Goal: Transaction & Acquisition: Purchase product/service

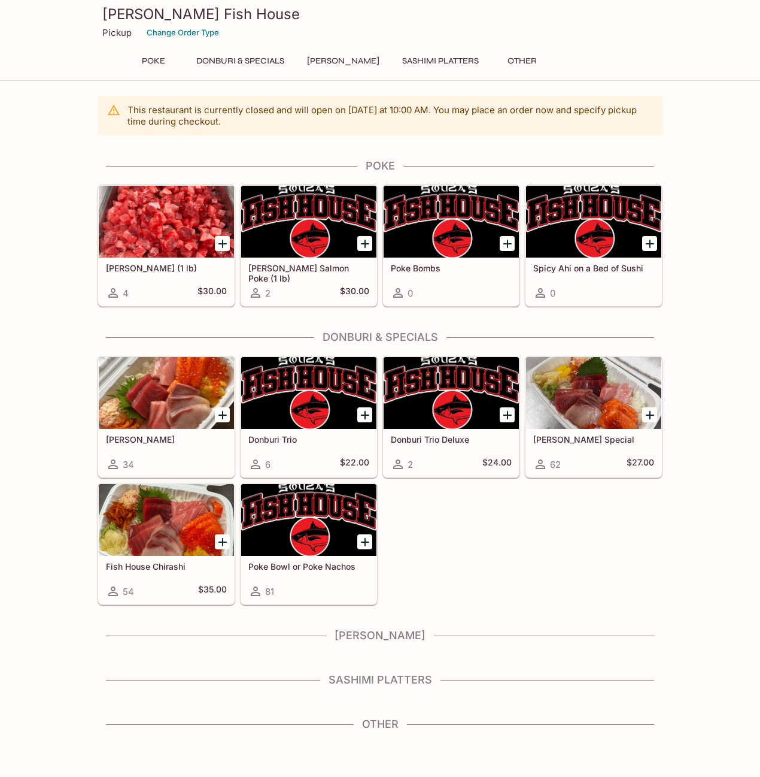
drag, startPoint x: 392, startPoint y: 111, endPoint x: 466, endPoint y: 111, distance: 73.6
click at [466, 111] on p "This restaurant is currently closed and will open [DATE] at 10:00 AM . You may …" at bounding box center [391, 115] width 526 height 23
click at [156, 59] on button "Poke" at bounding box center [153, 61] width 54 height 17
click at [268, 595] on span "81" at bounding box center [269, 591] width 9 height 11
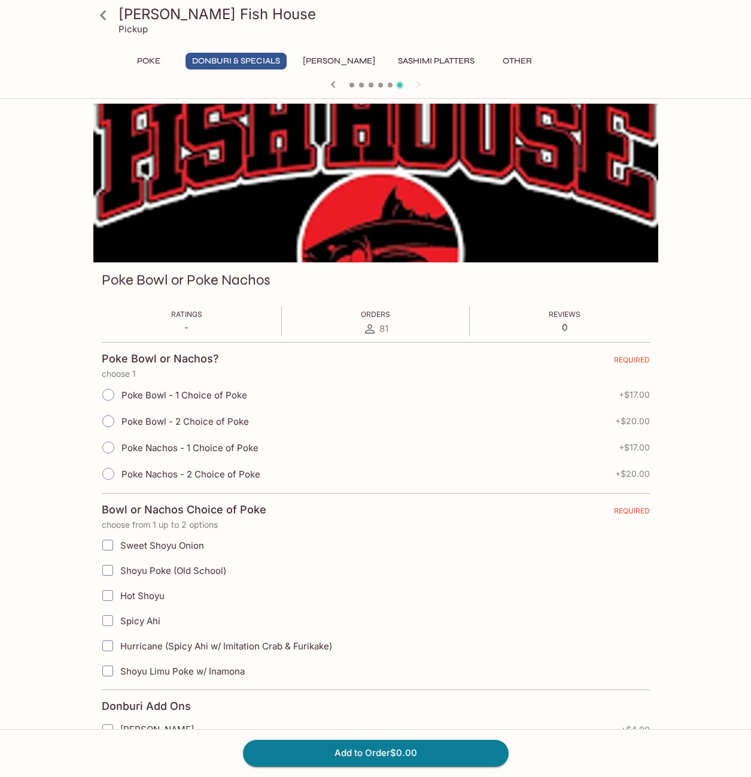
click at [107, 17] on icon at bounding box center [103, 15] width 21 height 21
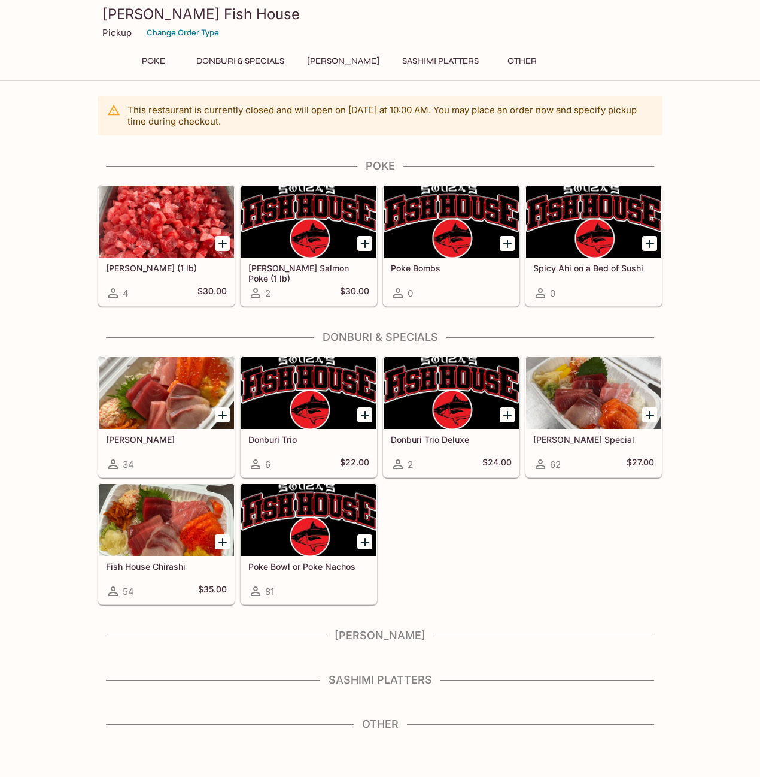
click at [529, 575] on div "Sashimi Donburis 34 Donburi Trio 6 $22.00 Donburi Trio Deluxe 2 $24.00 [PERSON_…" at bounding box center [378, 478] width 570 height 254
